Goal: Information Seeking & Learning: Find specific fact

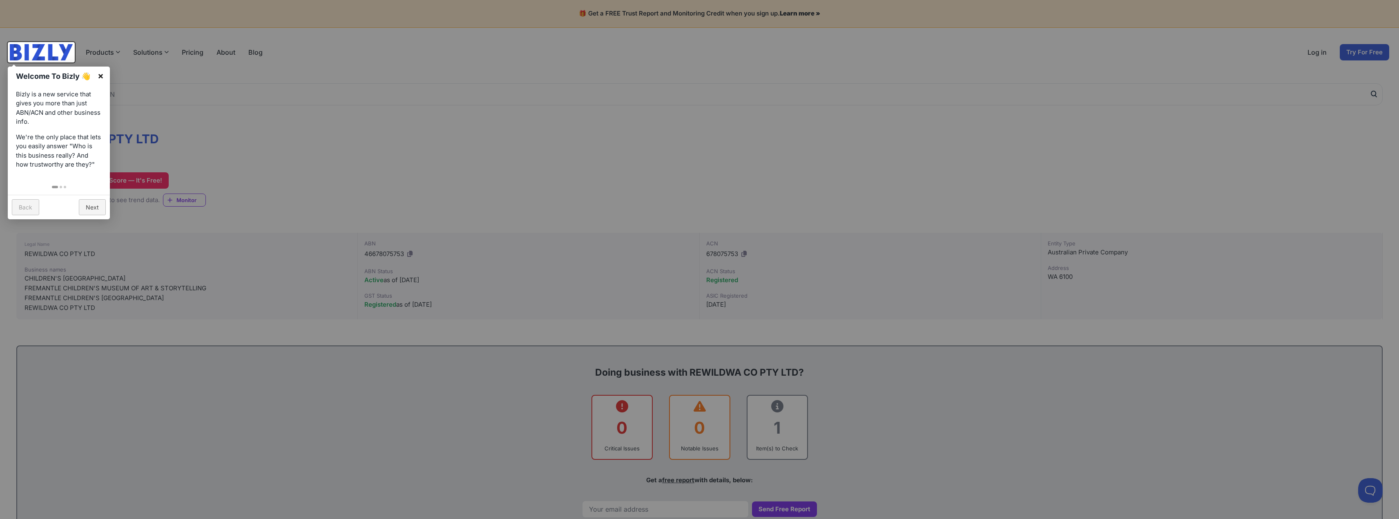
click at [100, 78] on link "×" at bounding box center [100, 76] width 18 height 18
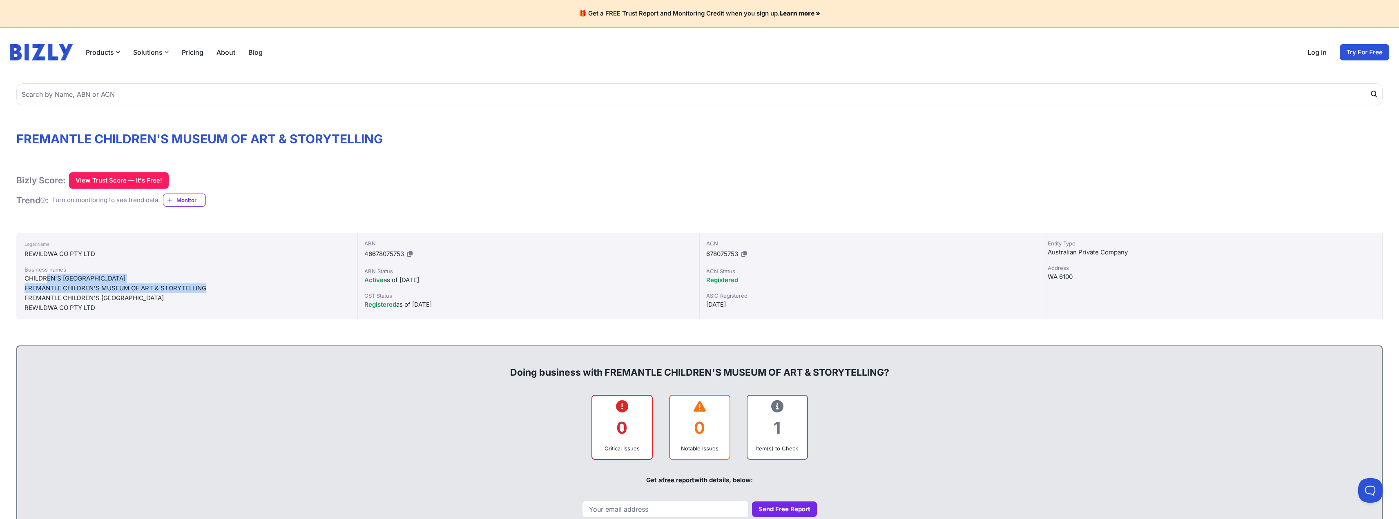
drag, startPoint x: 207, startPoint y: 287, endPoint x: 54, endPoint y: 281, distance: 152.8
click at [46, 282] on div "Business names [GEOGRAPHIC_DATA] [GEOGRAPHIC_DATA] & STORYTELLING [GEOGRAPHIC_D…" at bounding box center [187, 288] width 325 height 47
click at [105, 298] on div "FREMANTLE CHILDREN'S [GEOGRAPHIC_DATA]" at bounding box center [187, 298] width 325 height 10
drag, startPoint x: 107, startPoint y: 298, endPoint x: 14, endPoint y: 298, distance: 92.3
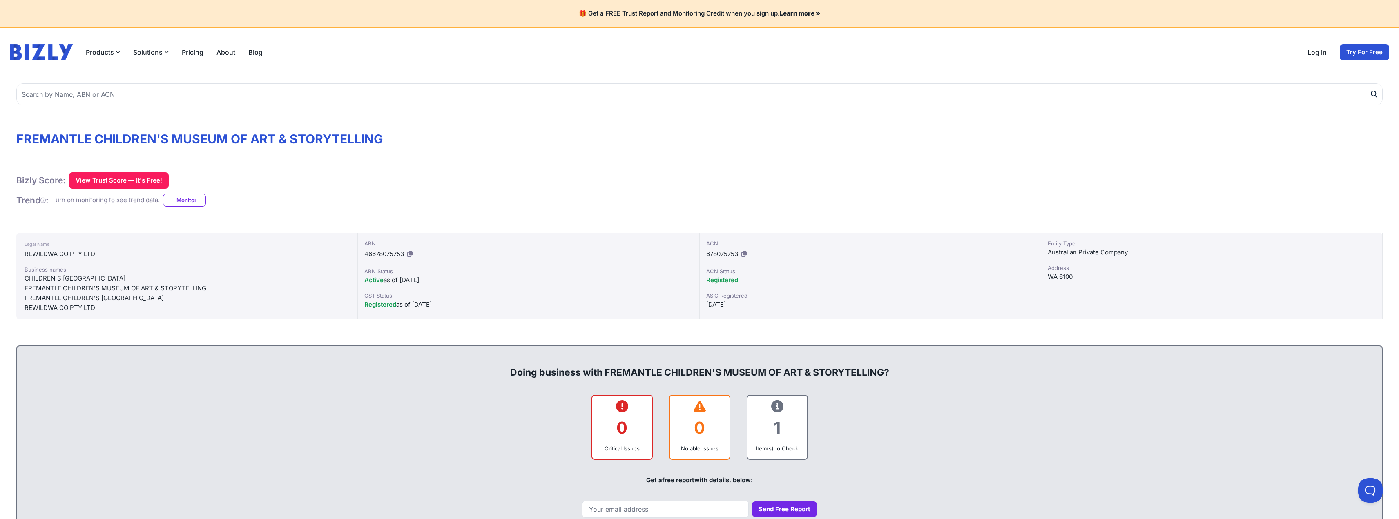
copy div "FREMANTLE CHILDREN'S [GEOGRAPHIC_DATA]"
